Goal: Information Seeking & Learning: Compare options

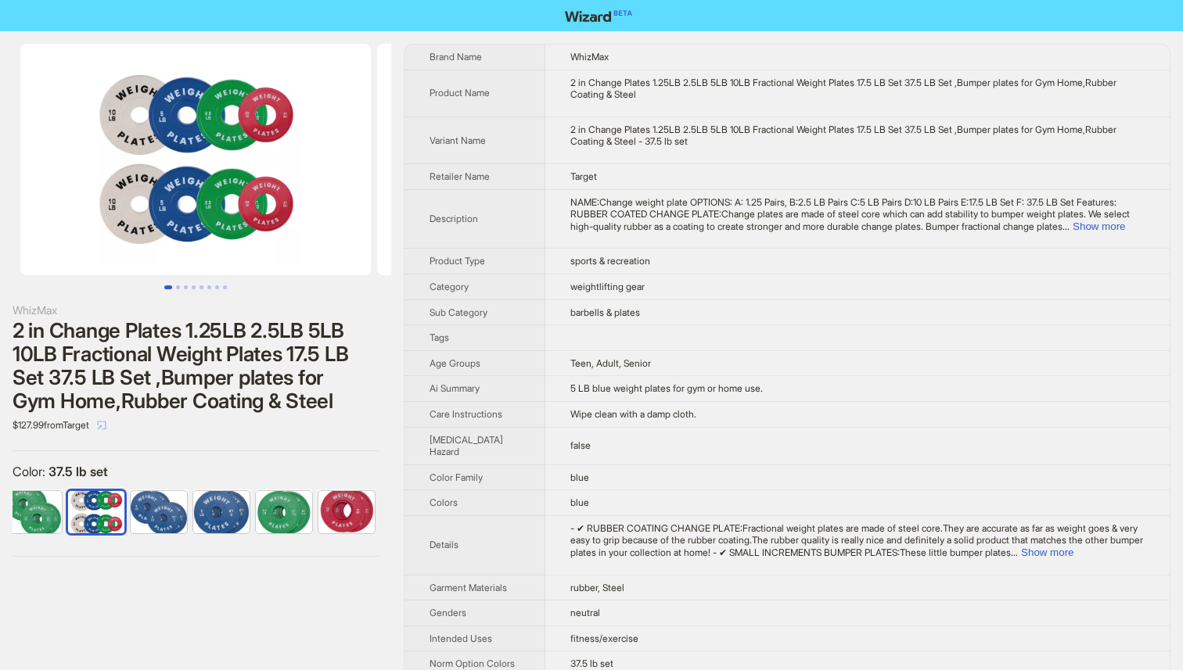
click at [106, 421] on icon "select" at bounding box center [101, 425] width 9 height 9
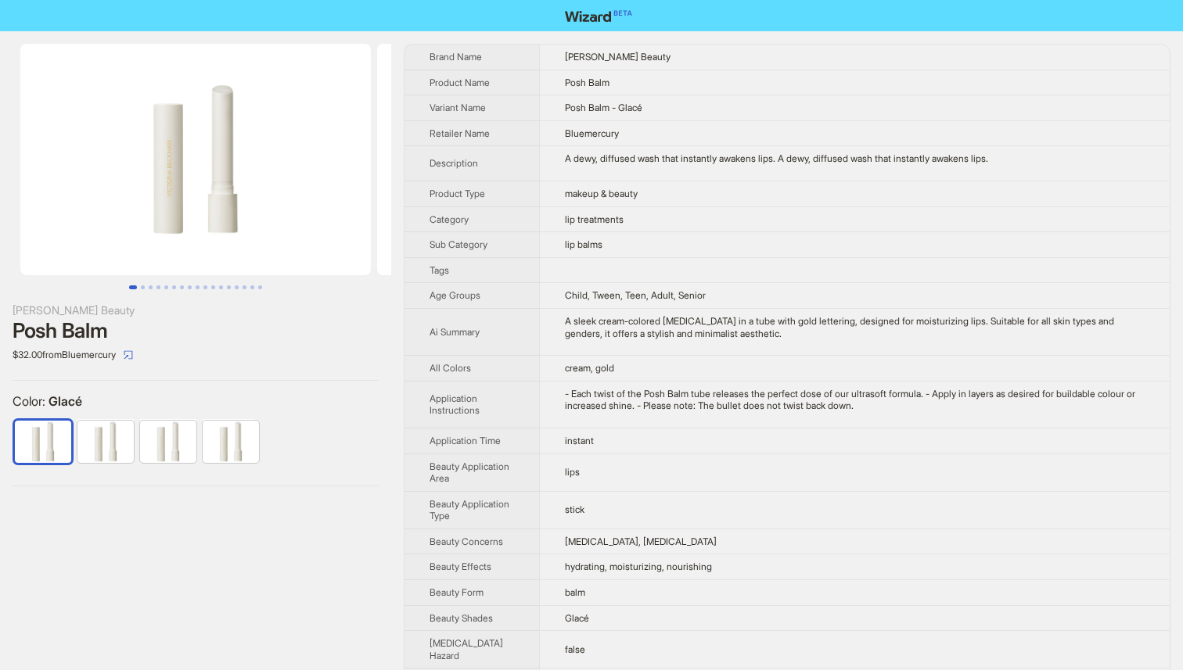
click at [215, 113] on img at bounding box center [195, 160] width 350 height 232
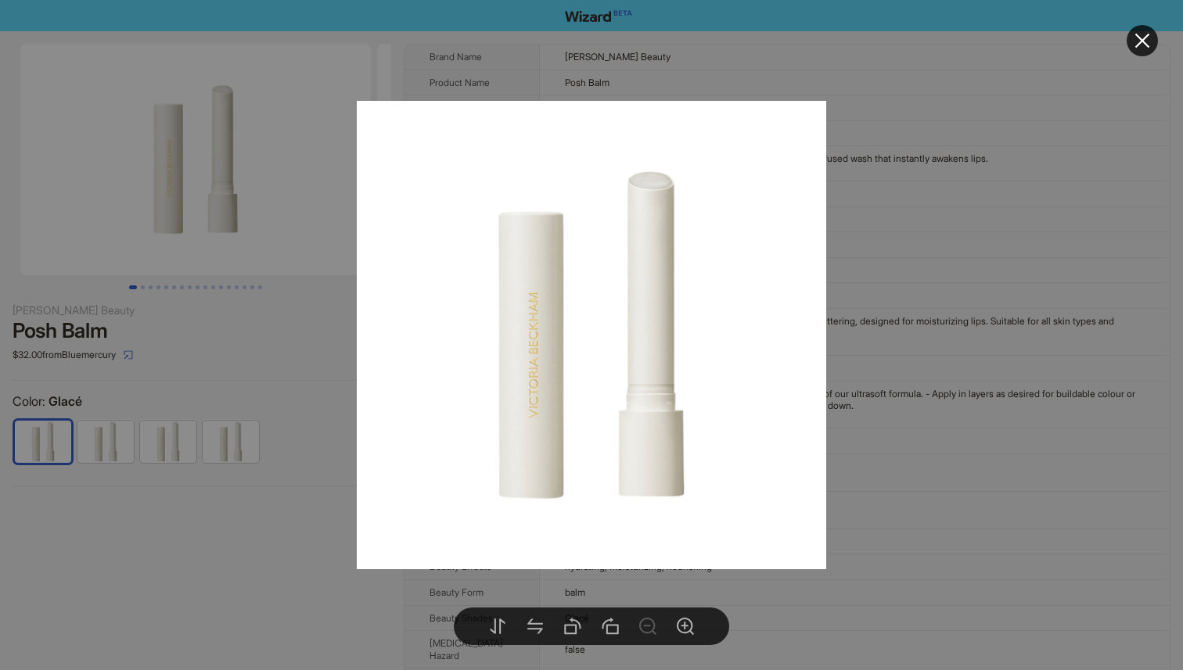
click at [238, 345] on div at bounding box center [591, 335] width 1183 height 670
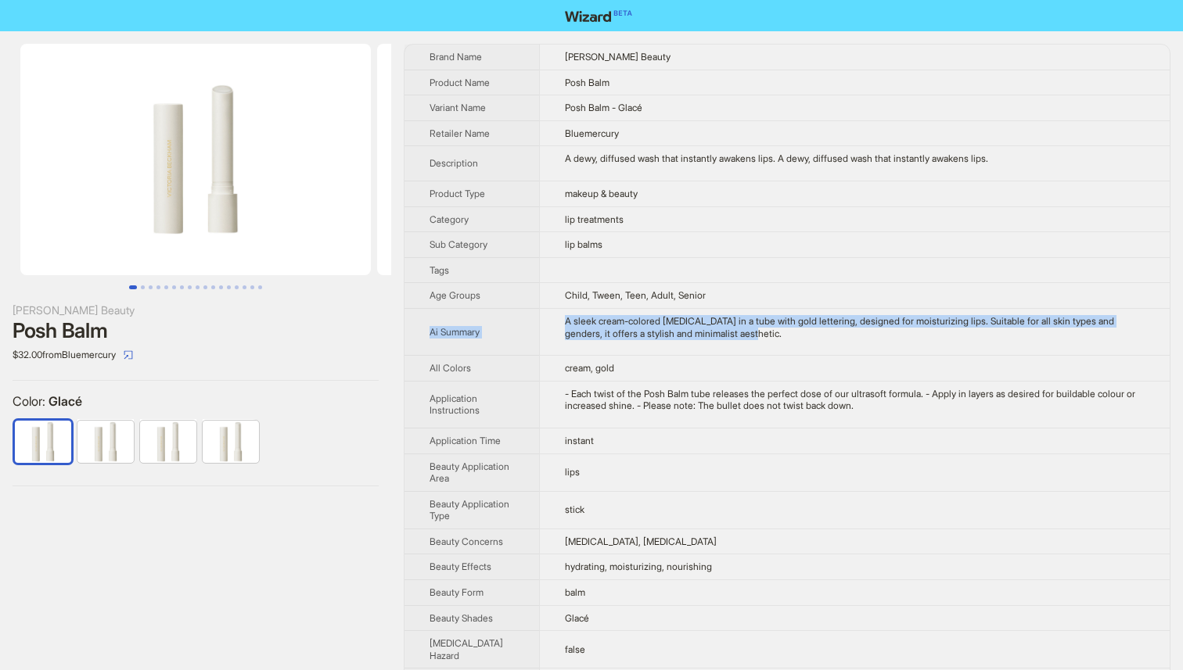
drag, startPoint x: 816, startPoint y: 304, endPoint x: 816, endPoint y: 339, distance: 34.4
click at [816, 339] on tbody "Brand Name Victoria Beckham Beauty Product Name Posh Balm Variant Name Posh Bal…" at bounding box center [786, 602] width 765 height 1115
click at [816, 339] on div "A sleek cream-colored lip balm in a tube with gold lettering, designed for mois…" at bounding box center [855, 327] width 580 height 24
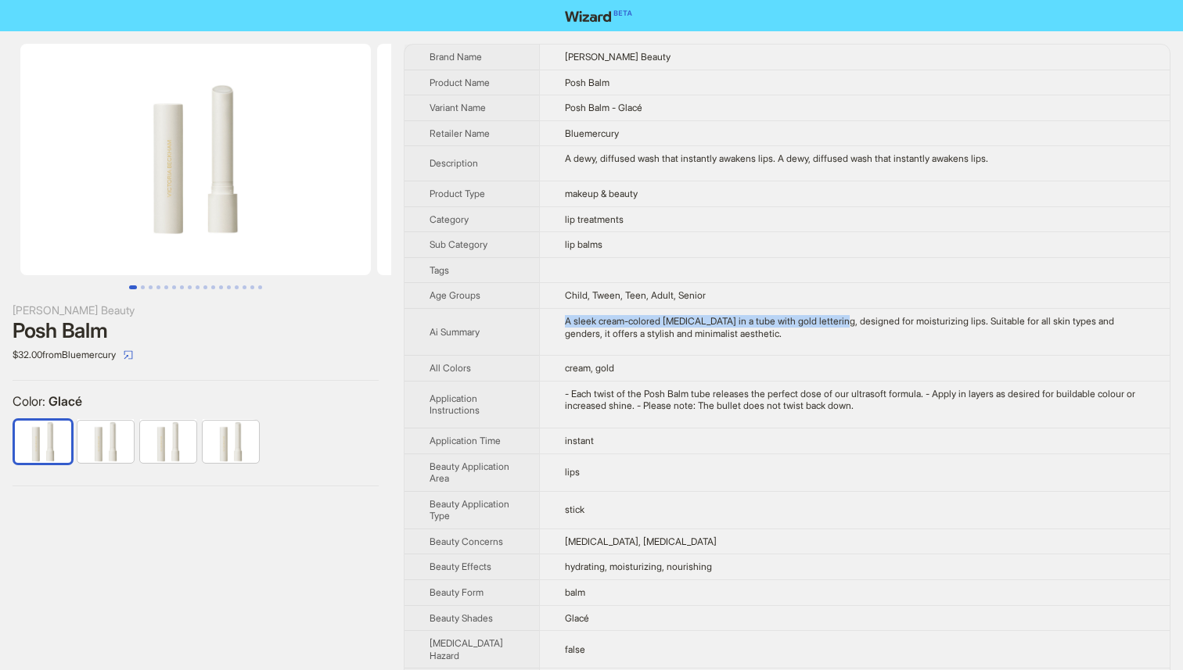
drag, startPoint x: 834, startPoint y: 322, endPoint x: 570, endPoint y: 314, distance: 263.7
click at [570, 315] on div "A sleek cream-colored lip balm in a tube with gold lettering, designed for mois…" at bounding box center [855, 327] width 580 height 24
drag, startPoint x: 569, startPoint y: 314, endPoint x: 743, endPoint y: 339, distance: 175.3
click at [743, 339] on div "A sleek cream-colored lip balm in a tube with gold lettering, designed for mois…" at bounding box center [855, 327] width 580 height 24
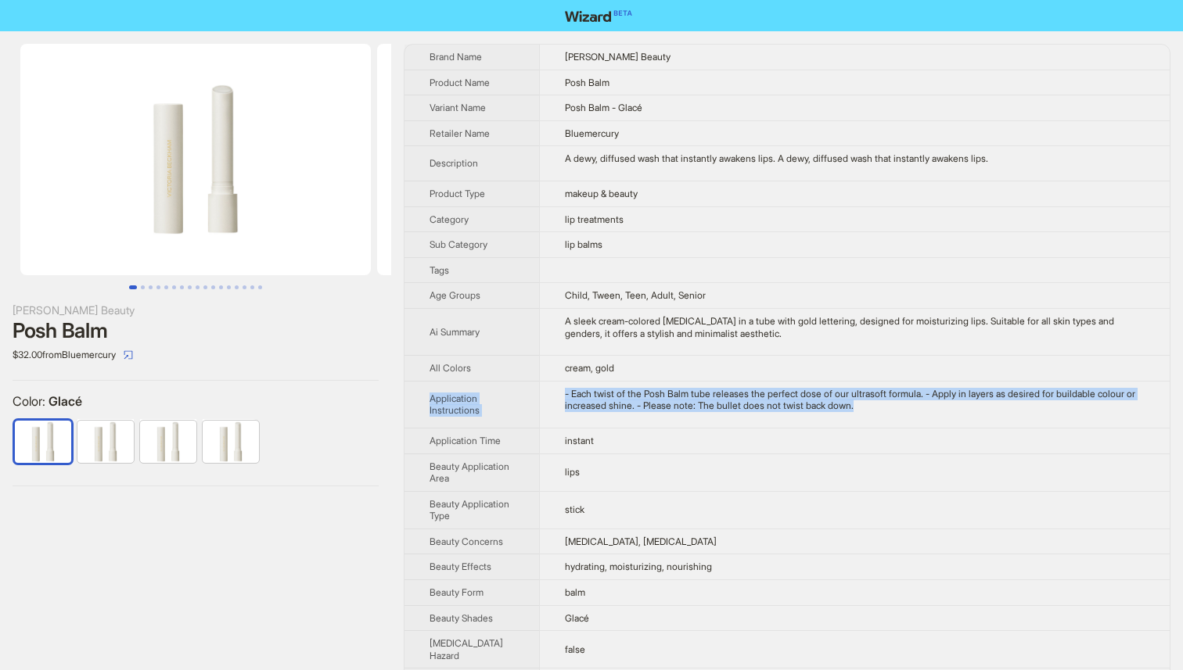
drag, startPoint x: 726, startPoint y: 379, endPoint x: 723, endPoint y: 421, distance: 42.4
click at [723, 421] on tbody "Brand Name Victoria Beckham Beauty Product Name Posh Balm Variant Name Posh Bal…" at bounding box center [786, 602] width 765 height 1115
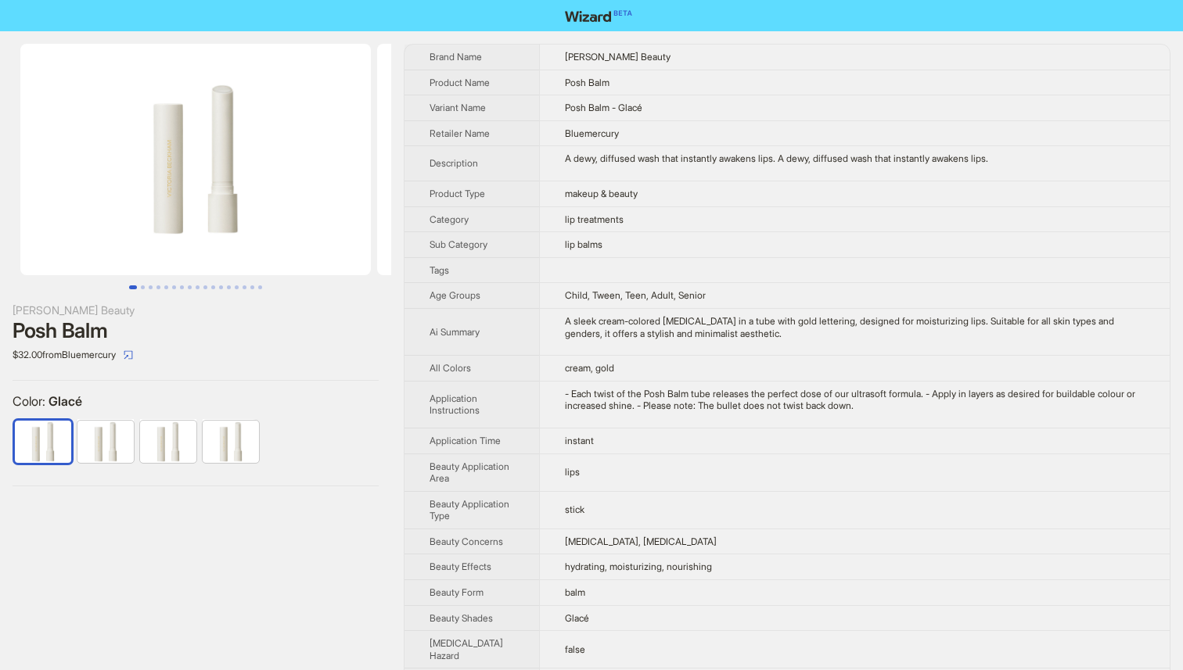
click at [723, 421] on td "- Each twist of the Posh Balm tube releases the perfect dose of our ultrasoft f…" at bounding box center [854, 404] width 630 height 47
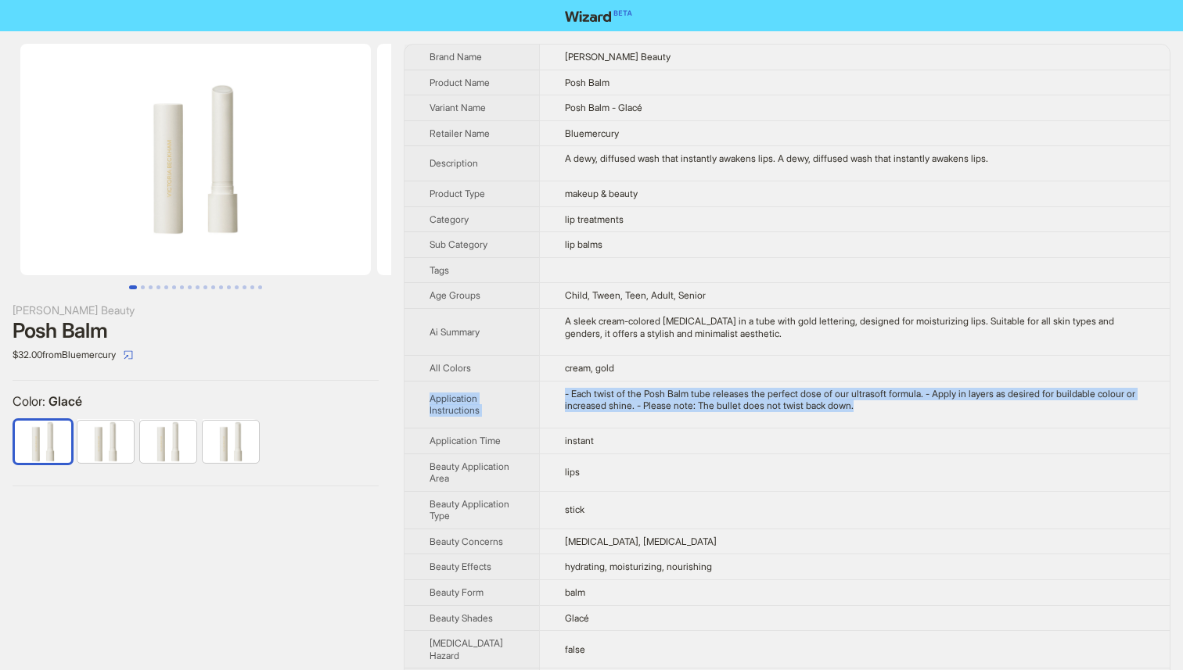
drag, startPoint x: 733, startPoint y: 416, endPoint x: 595, endPoint y: 379, distance: 142.5
click at [595, 379] on tbody "Brand Name Victoria Beckham Beauty Product Name Posh Balm Variant Name Posh Bal…" at bounding box center [786, 602] width 765 height 1115
click at [595, 379] on td "cream, gold" at bounding box center [854, 369] width 630 height 26
drag, startPoint x: 595, startPoint y: 379, endPoint x: 863, endPoint y: 401, distance: 268.4
click at [863, 401] on tbody "Brand Name Victoria Beckham Beauty Product Name Posh Balm Variant Name Posh Bal…" at bounding box center [786, 602] width 765 height 1115
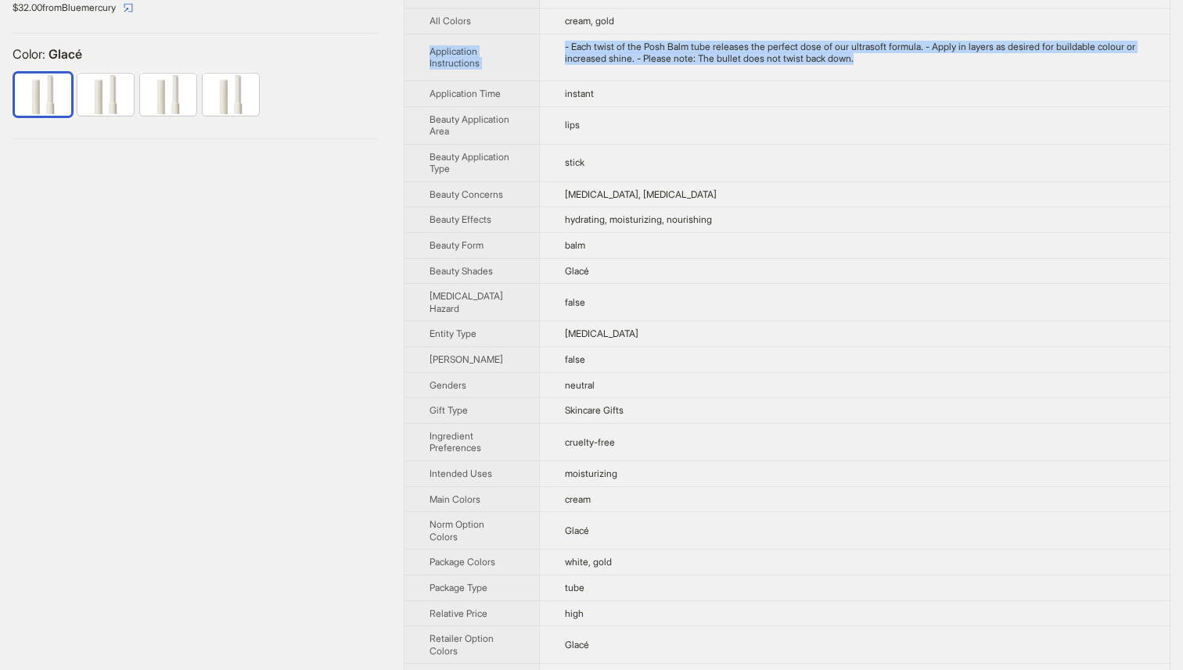
scroll to position [350, 0]
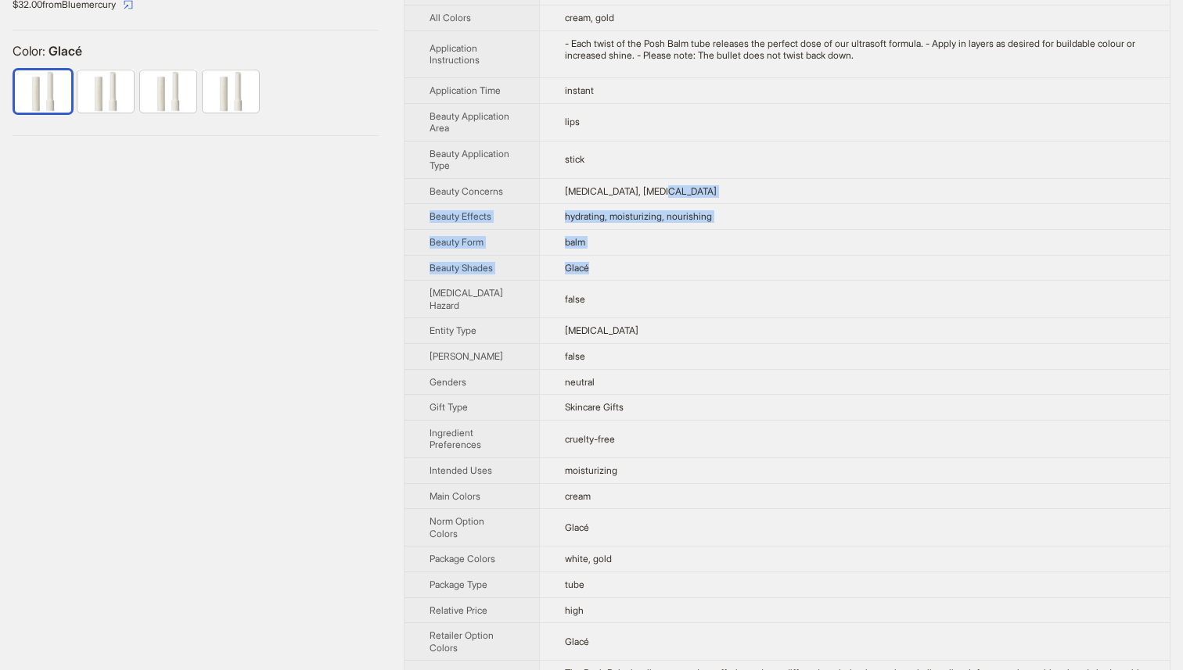
drag, startPoint x: 769, startPoint y: 235, endPoint x: 763, endPoint y: 314, distance: 78.4
click at [764, 314] on tbody "Brand Name Victoria Beckham Beauty Product Name Posh Balm Variant Name Posh Bal…" at bounding box center [786, 251] width 765 height 1115
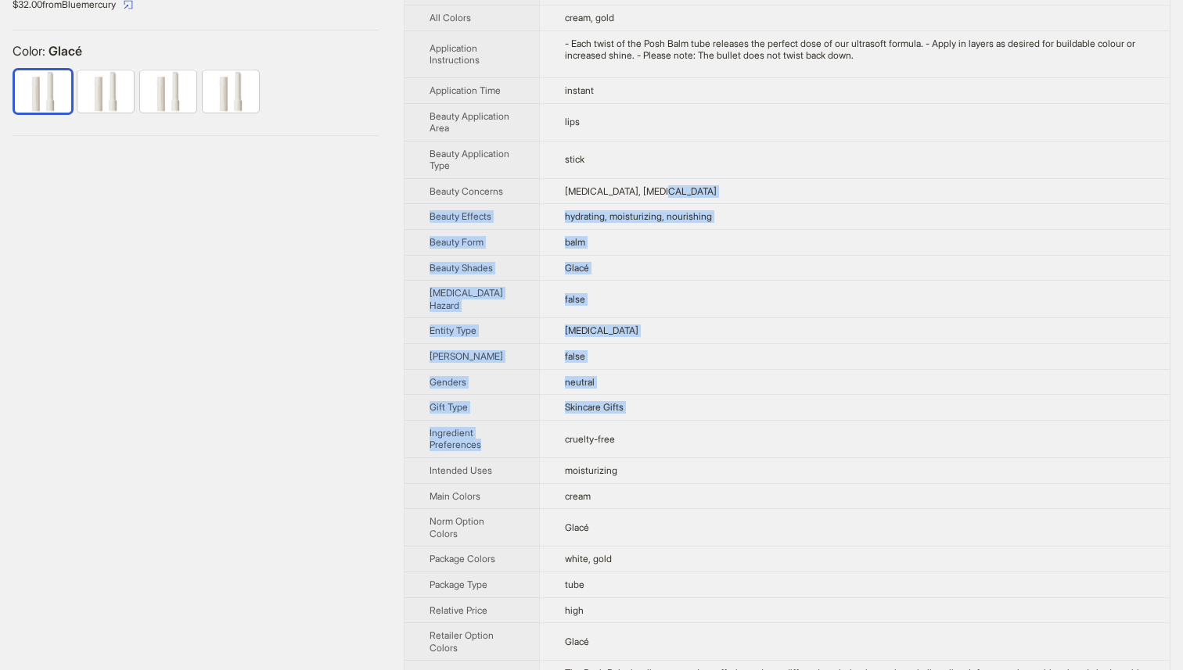
drag, startPoint x: 702, startPoint y: 461, endPoint x: 702, endPoint y: 246, distance: 215.1
click at [702, 246] on tbody "Brand Name Victoria Beckham Beauty Product Name Posh Balm Variant Name Posh Bal…" at bounding box center [786, 251] width 765 height 1115
click at [702, 204] on td "chapped lips, dryness" at bounding box center [854, 191] width 630 height 26
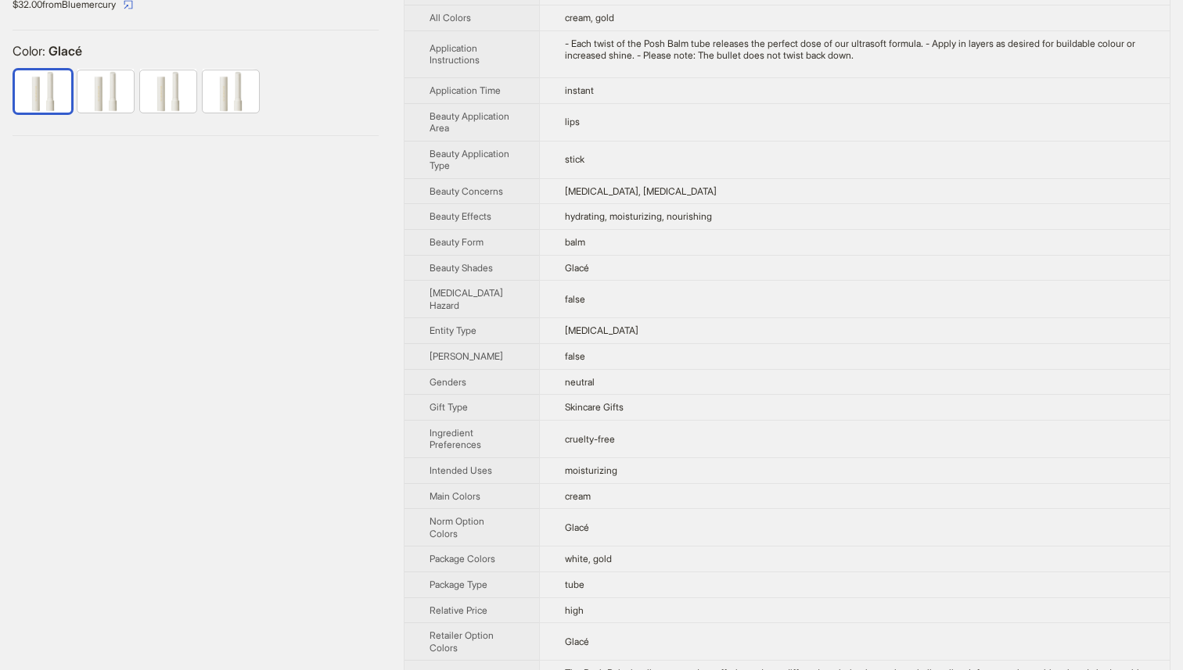
click at [694, 573] on td "white, gold" at bounding box center [854, 560] width 630 height 26
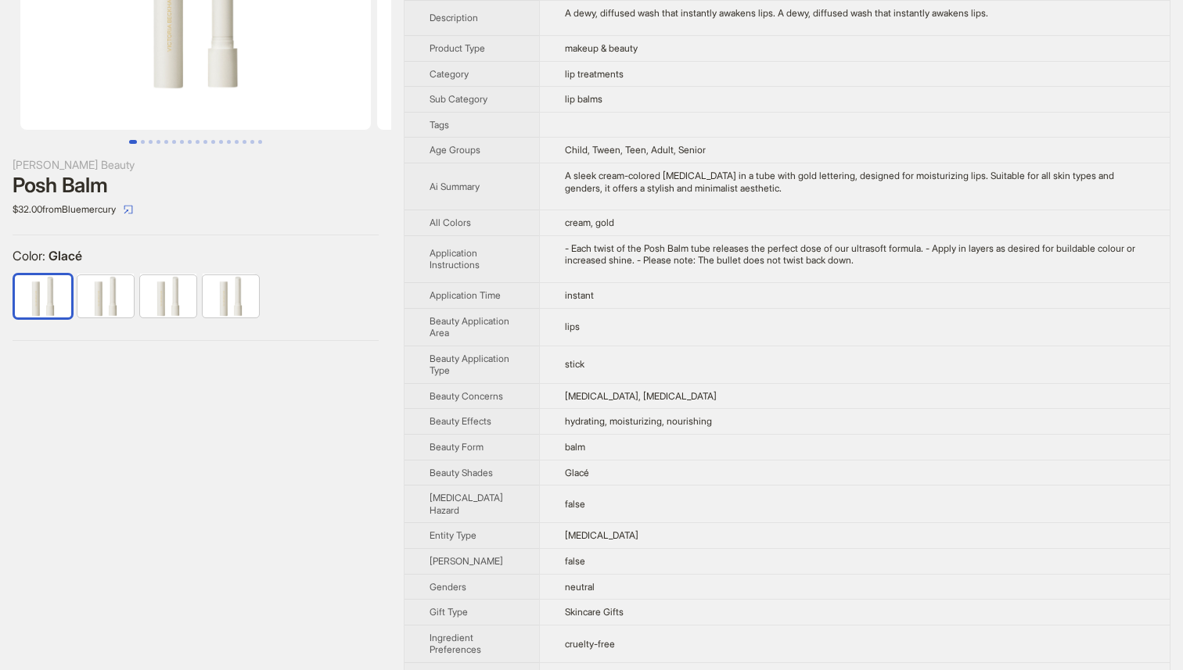
scroll to position [125, 0]
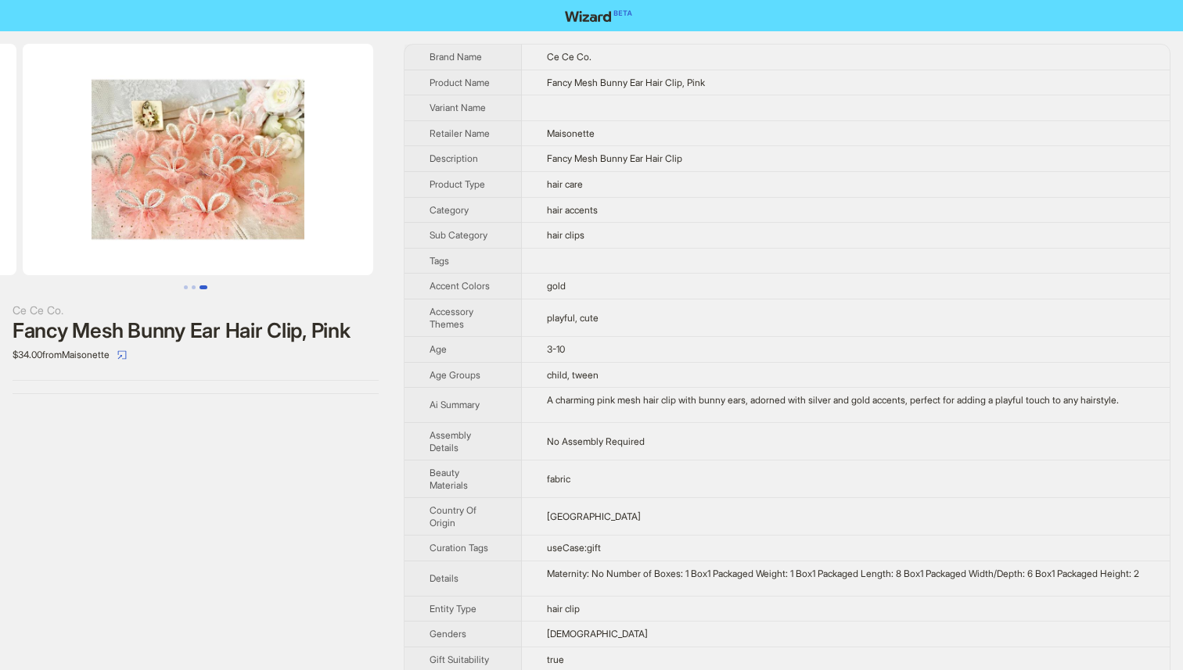
scroll to position [0, 713]
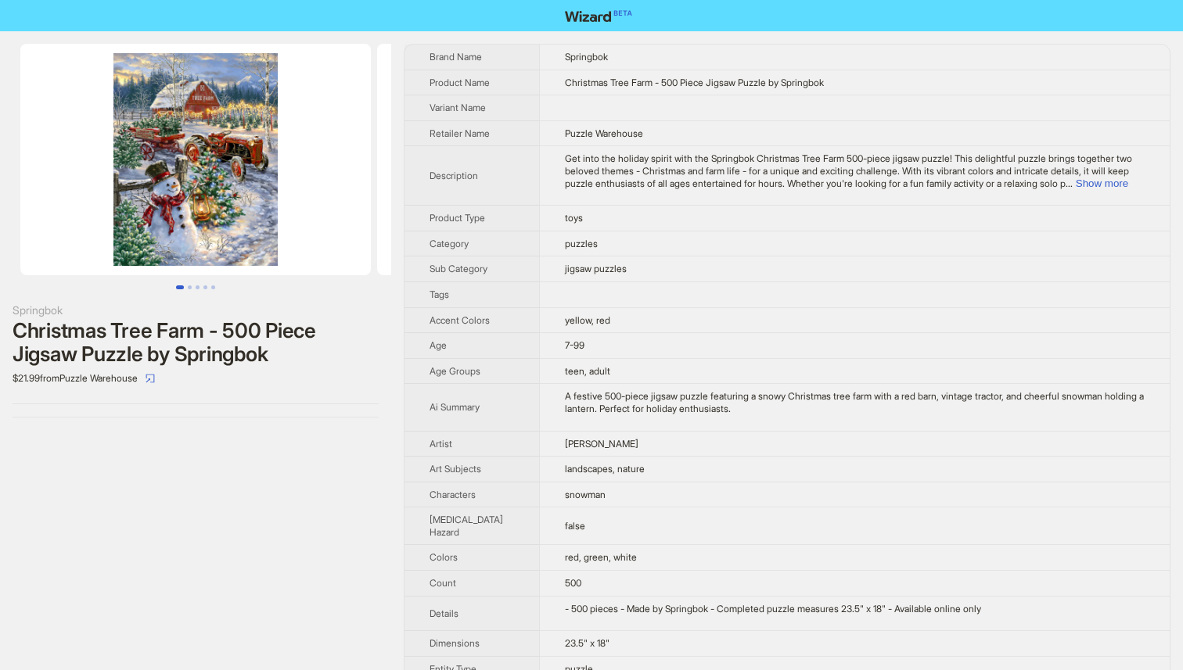
click at [178, 155] on img at bounding box center [195, 160] width 350 height 232
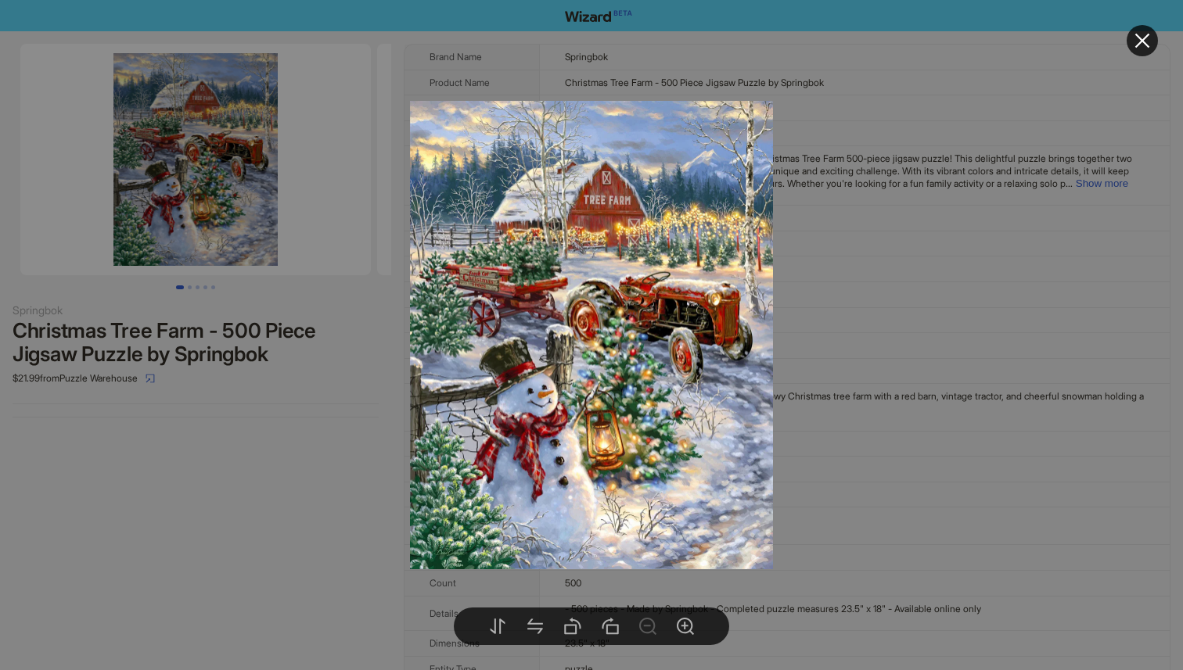
click at [289, 463] on div at bounding box center [591, 335] width 1183 height 670
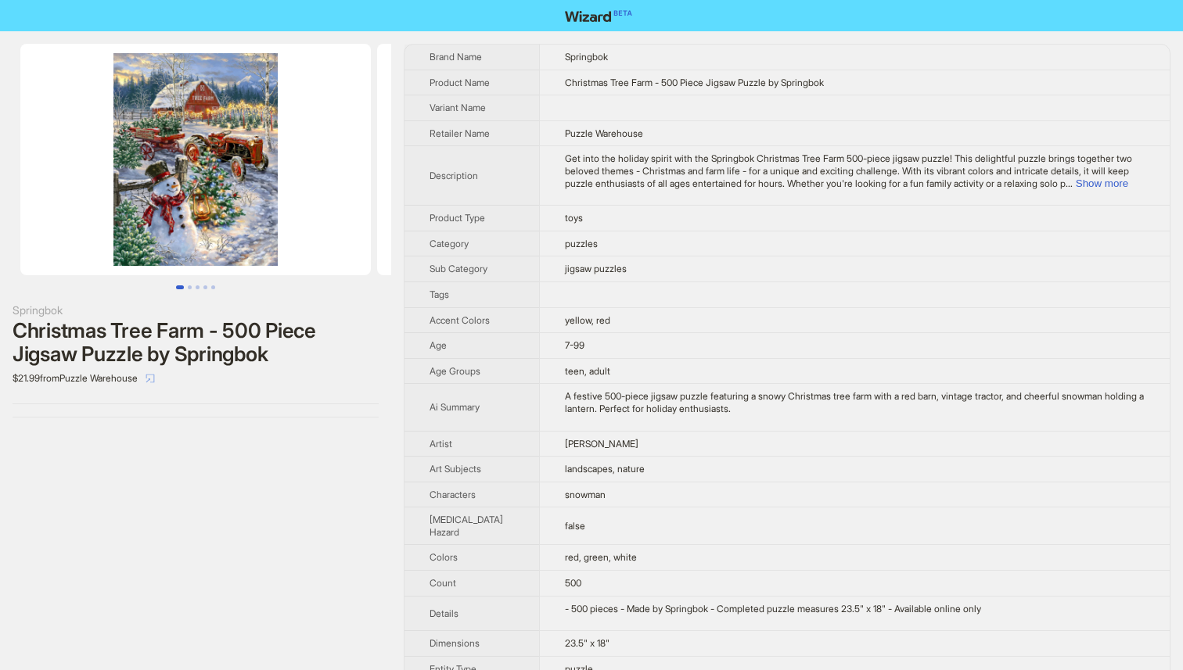
click at [155, 379] on icon "select" at bounding box center [149, 378] width 9 height 9
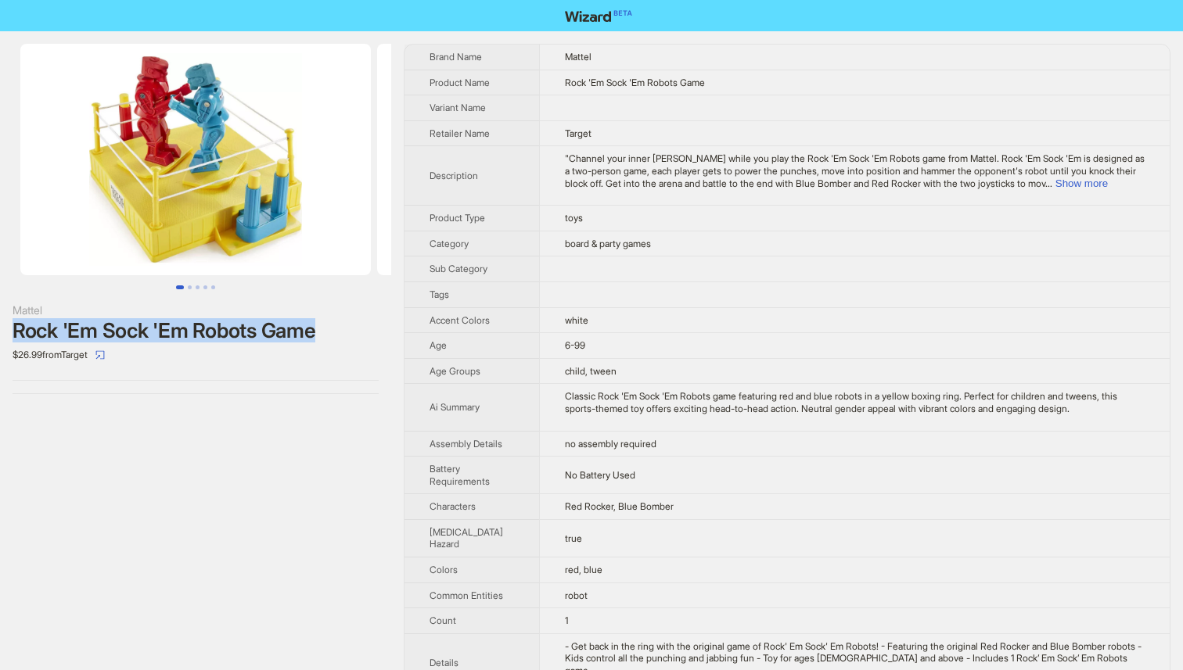
drag, startPoint x: 305, startPoint y: 309, endPoint x: 332, endPoint y: 329, distance: 33.6
click at [332, 329] on div "Mattel Rock 'Em Sock 'Em Robots Game $26.99 from Target" at bounding box center [196, 335] width 366 height 66
click at [113, 361] on button "button" at bounding box center [100, 355] width 25 height 25
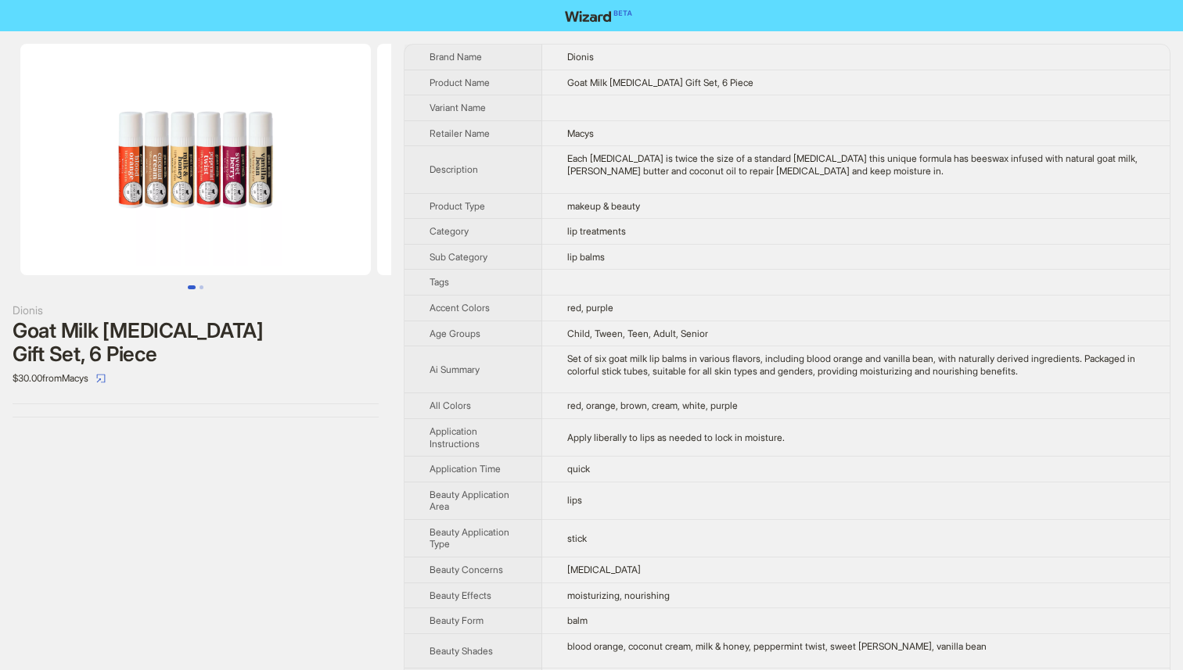
click at [134, 148] on img at bounding box center [195, 160] width 350 height 232
click at [234, 166] on img at bounding box center [195, 160] width 350 height 232
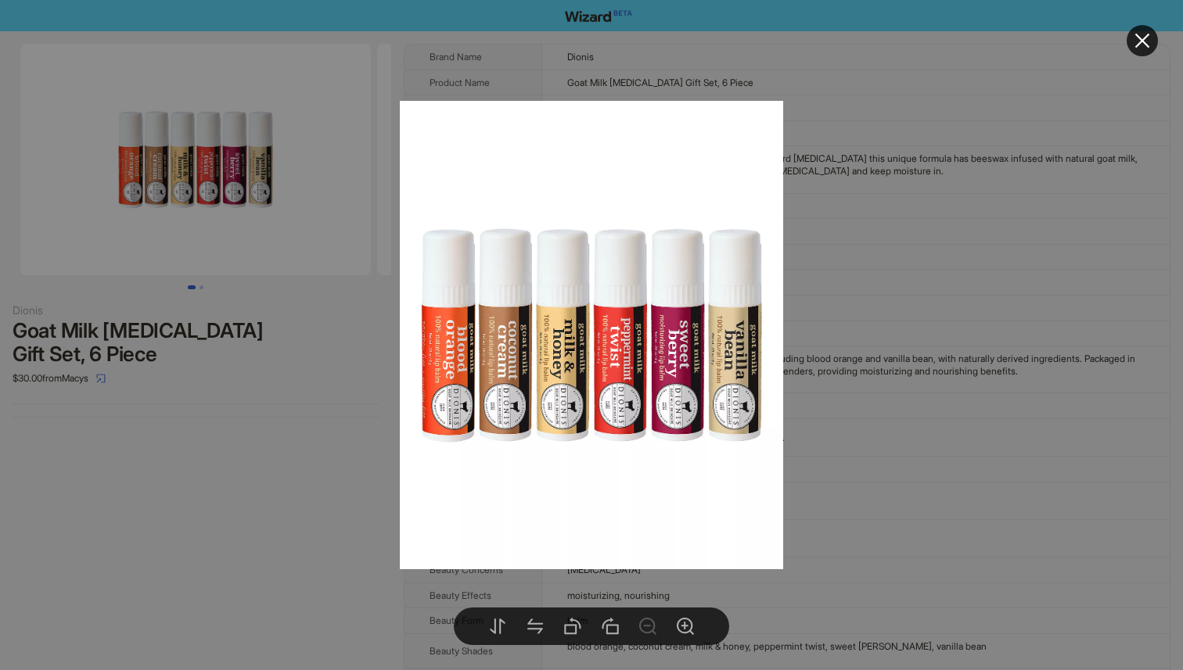
click at [290, 490] on div at bounding box center [591, 335] width 1183 height 670
